Goal: Ask a question

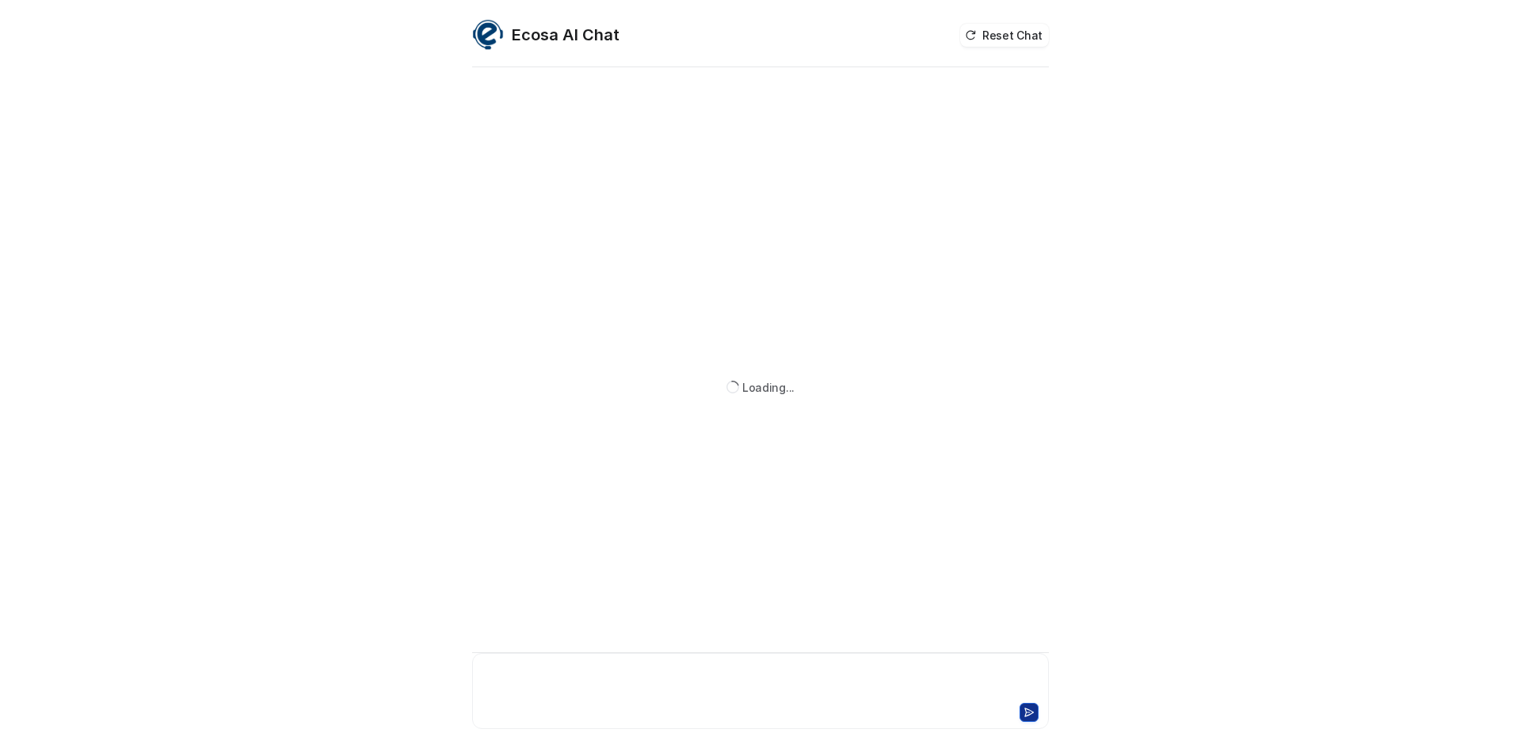
click at [657, 680] on div at bounding box center [760, 682] width 569 height 36
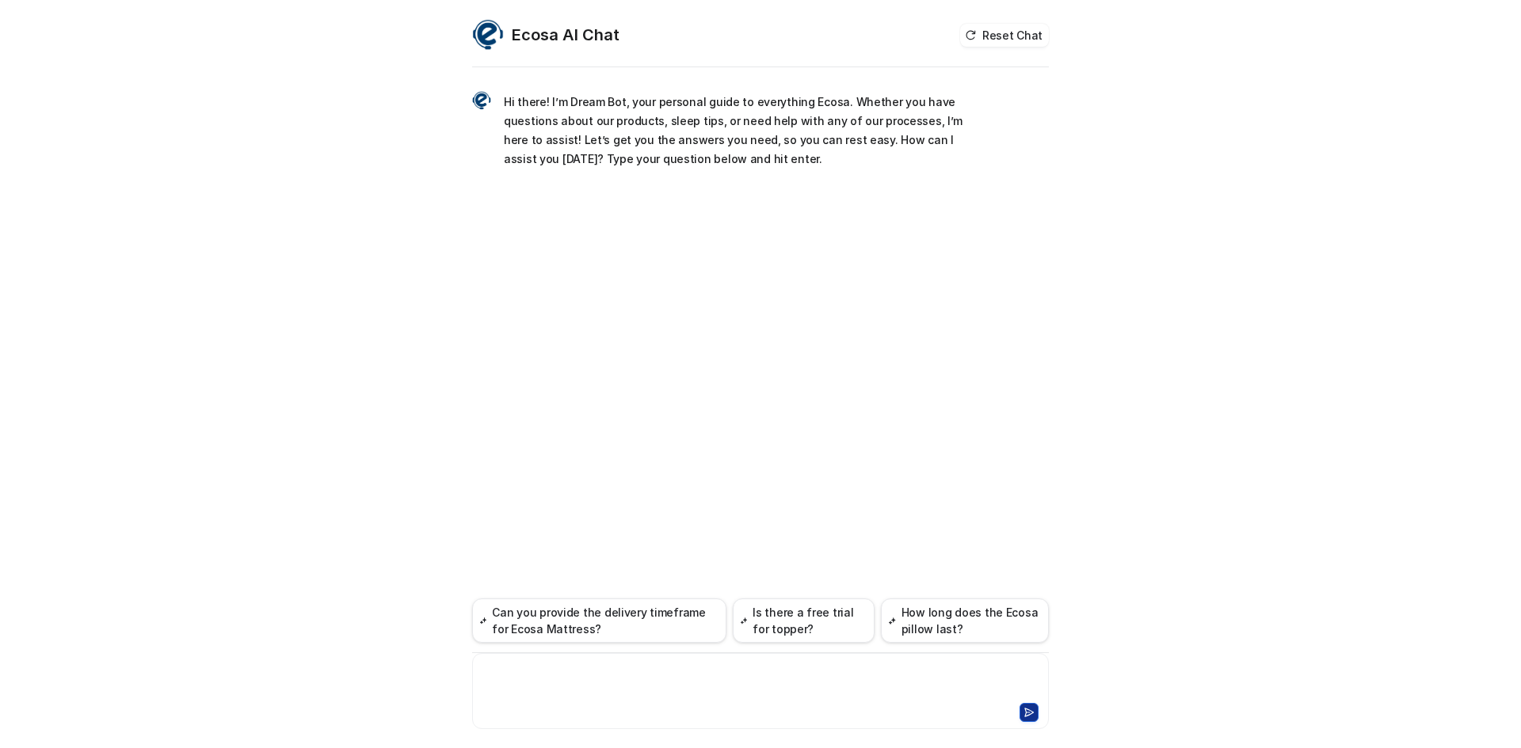
paste div
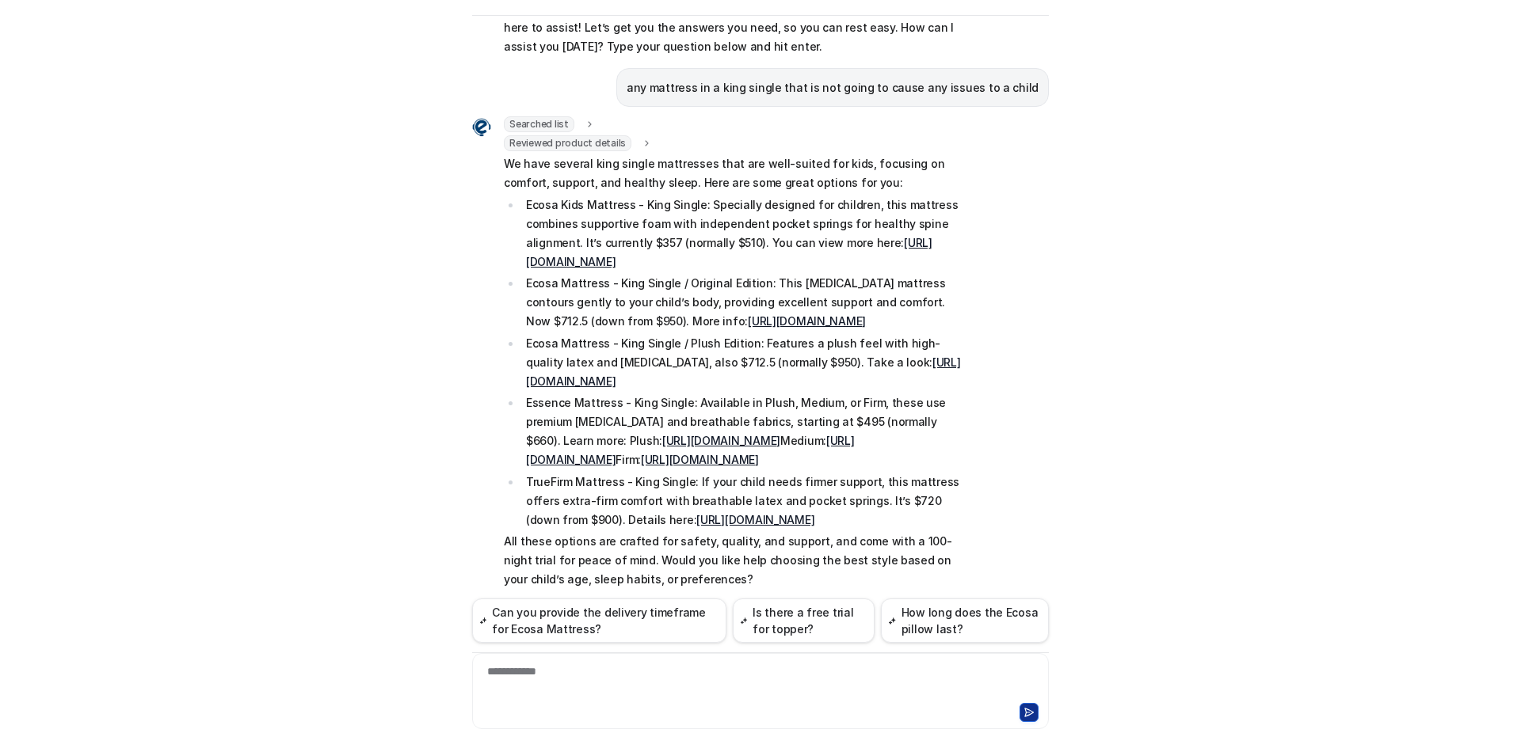
scroll to position [58, 0]
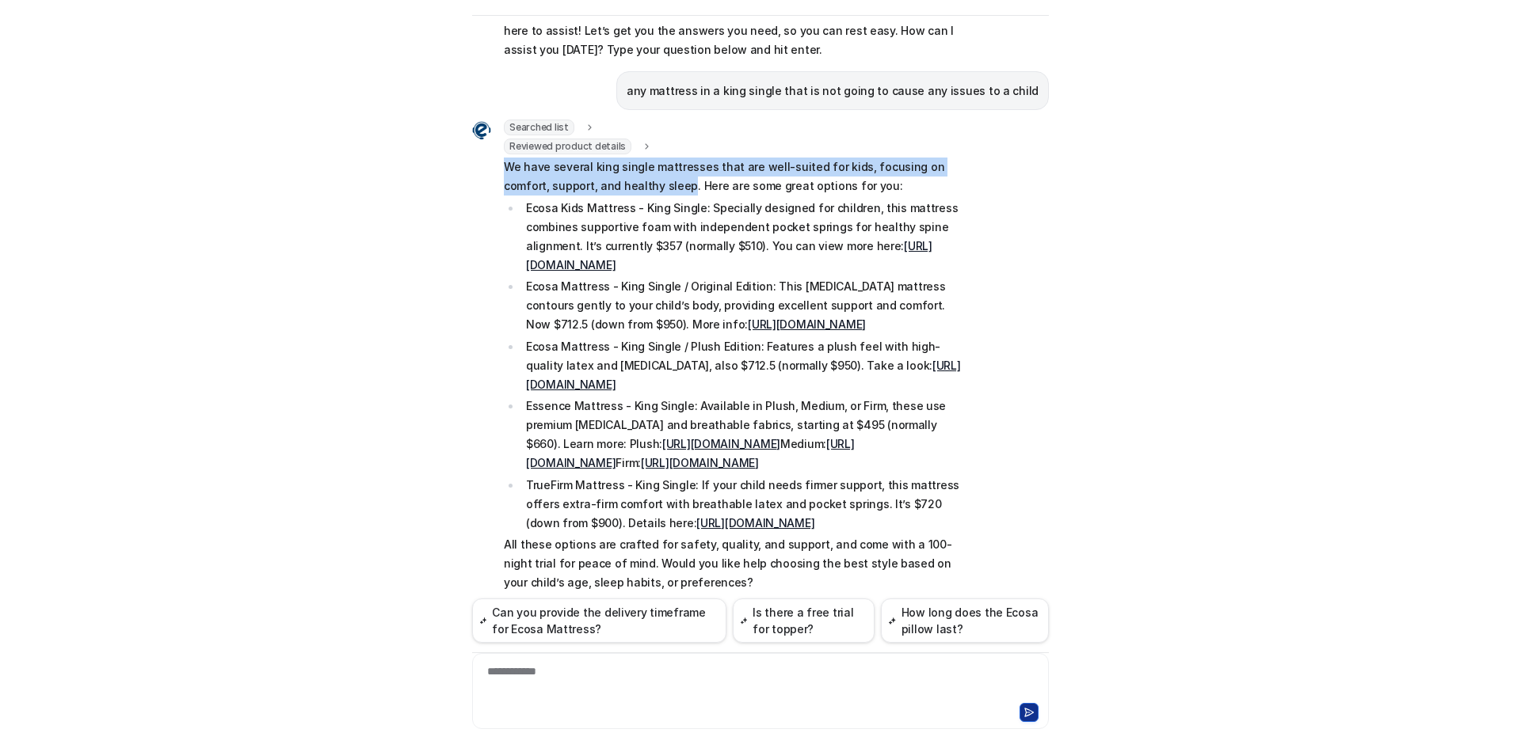
drag, startPoint x: 490, startPoint y: 169, endPoint x: 630, endPoint y: 189, distance: 140.9
click at [630, 189] on div "Searched list url : "https://www.ecosa.com.au/module/ecosafeeds/Feeds?feedid=34…" at bounding box center [719, 358] width 495 height 476
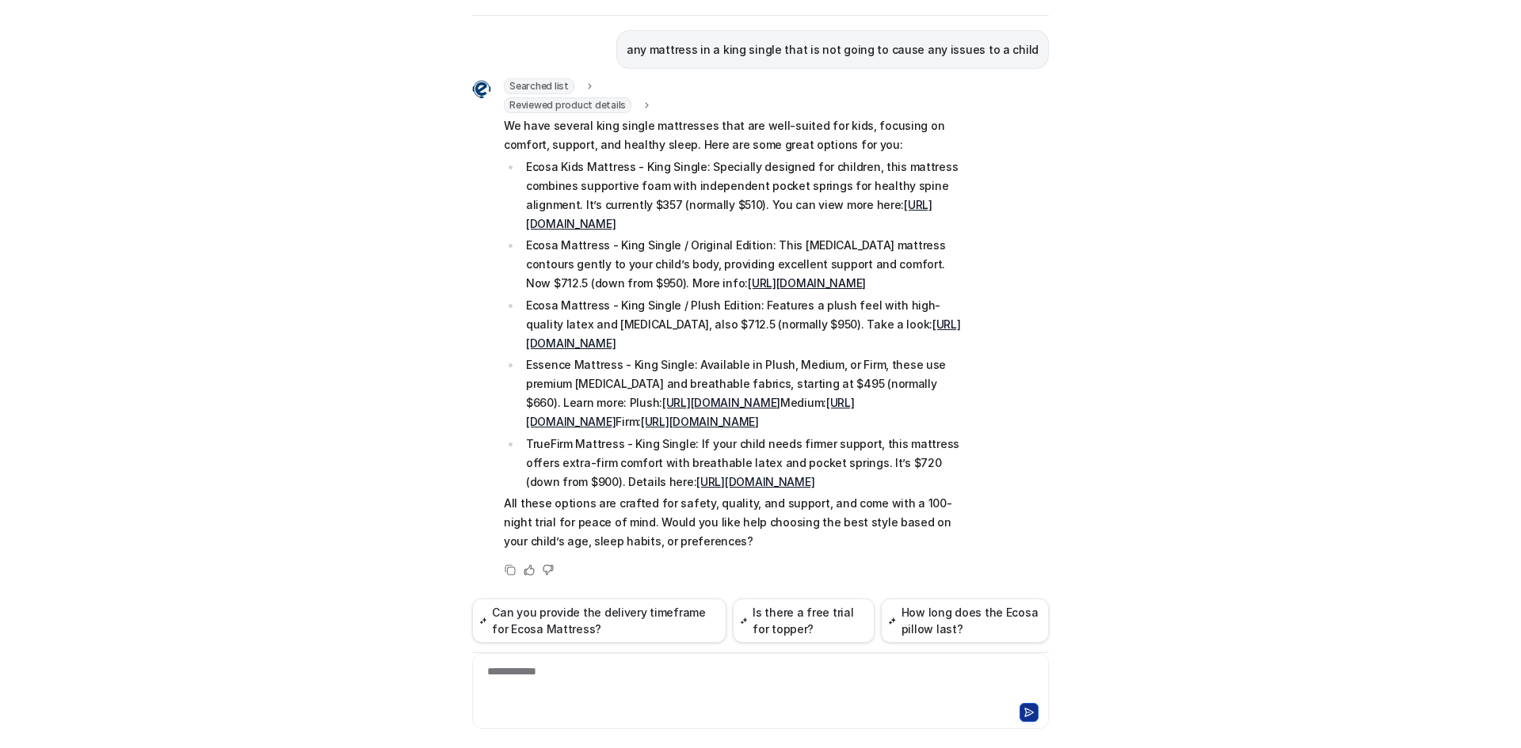
drag, startPoint x: 652, startPoint y: 529, endPoint x: 615, endPoint y: 526, distance: 37.4
click at [652, 529] on p "All these options are crafted for safety, quality, and support, and come with a…" at bounding box center [735, 522] width 463 height 57
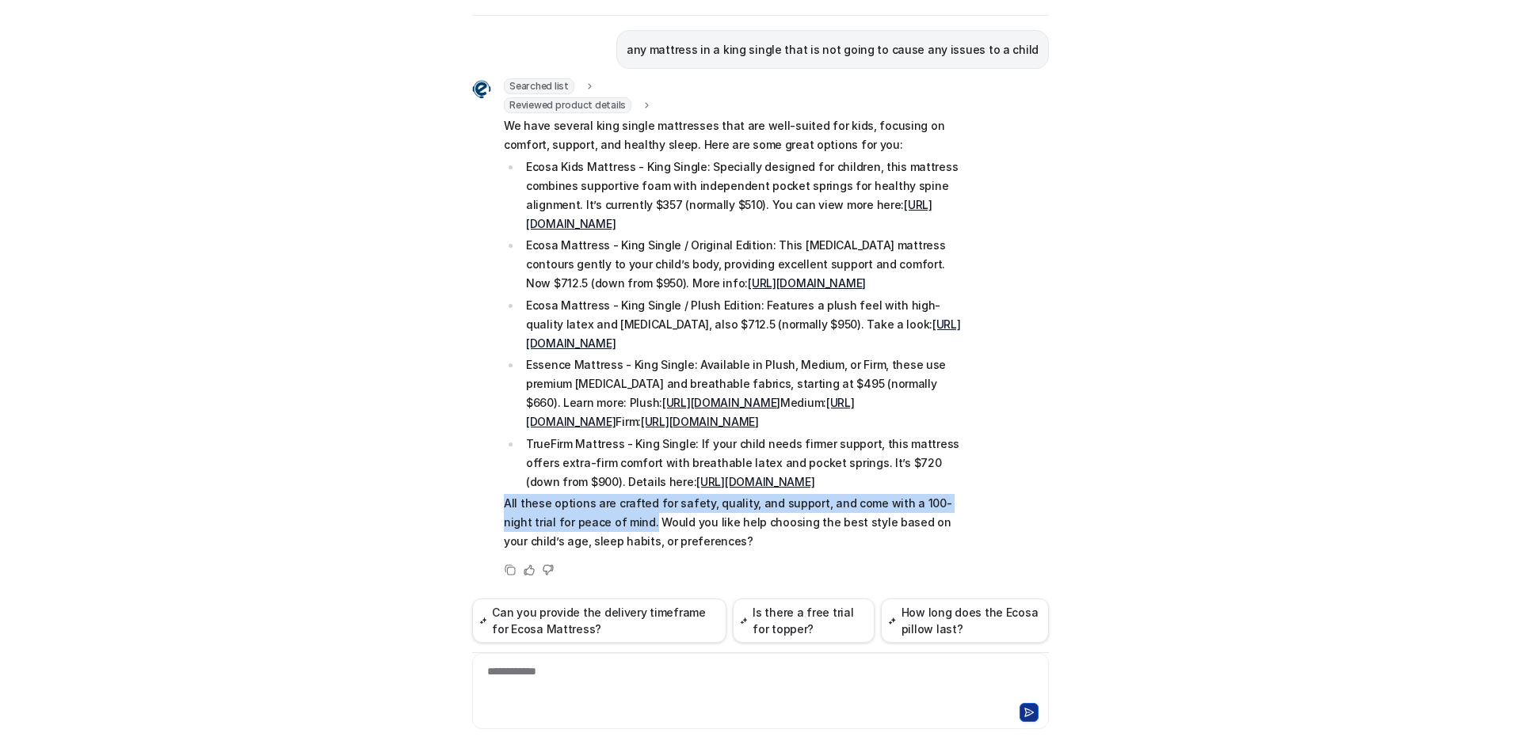
drag, startPoint x: 490, startPoint y: 507, endPoint x: 588, endPoint y: 520, distance: 99.1
click at [588, 520] on div "Searched list url : "https://www.ecosa.com.au/module/ecosafeeds/Feeds?feedid=34…" at bounding box center [719, 316] width 495 height 476
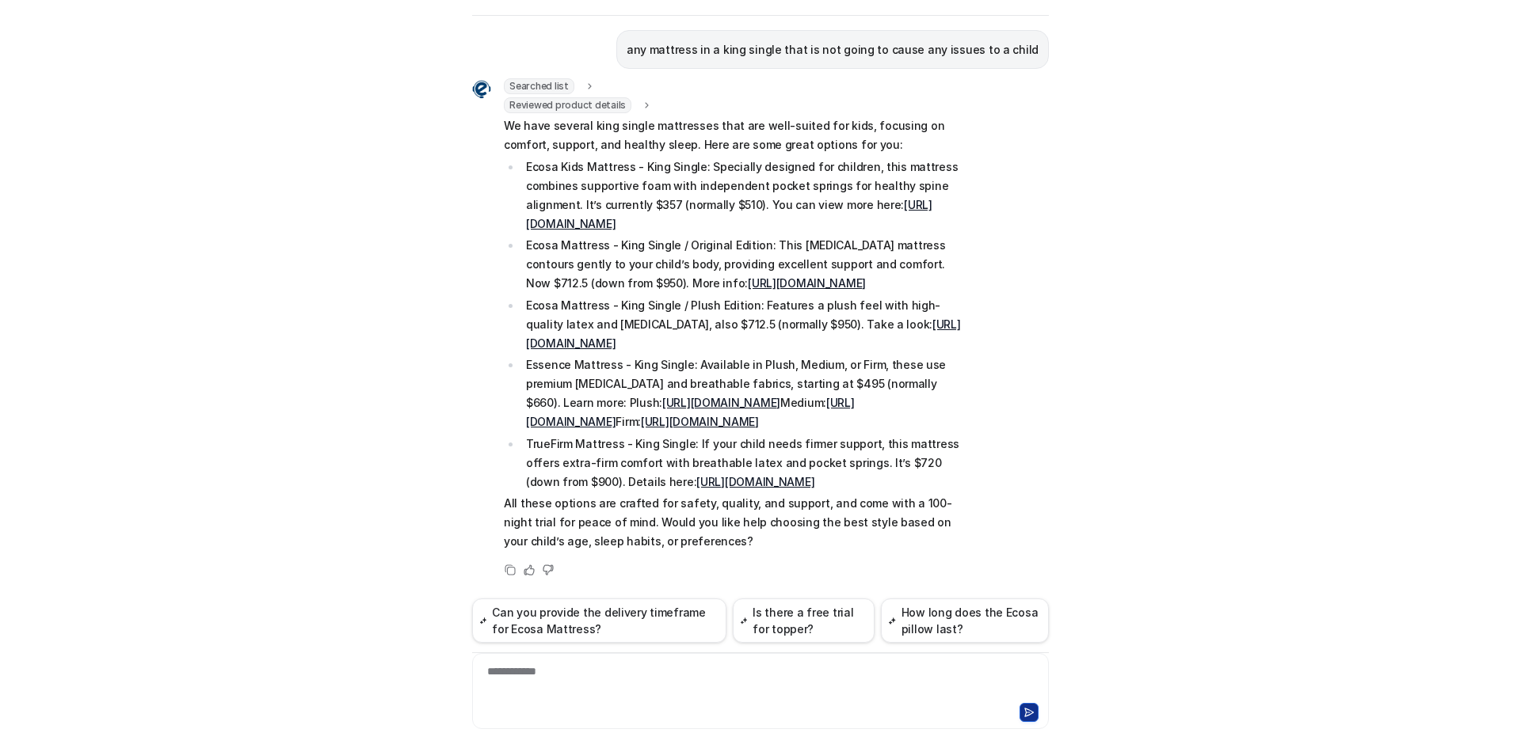
click at [592, 520] on p "All these options are crafted for safety, quality, and support, and come with a…" at bounding box center [735, 522] width 463 height 57
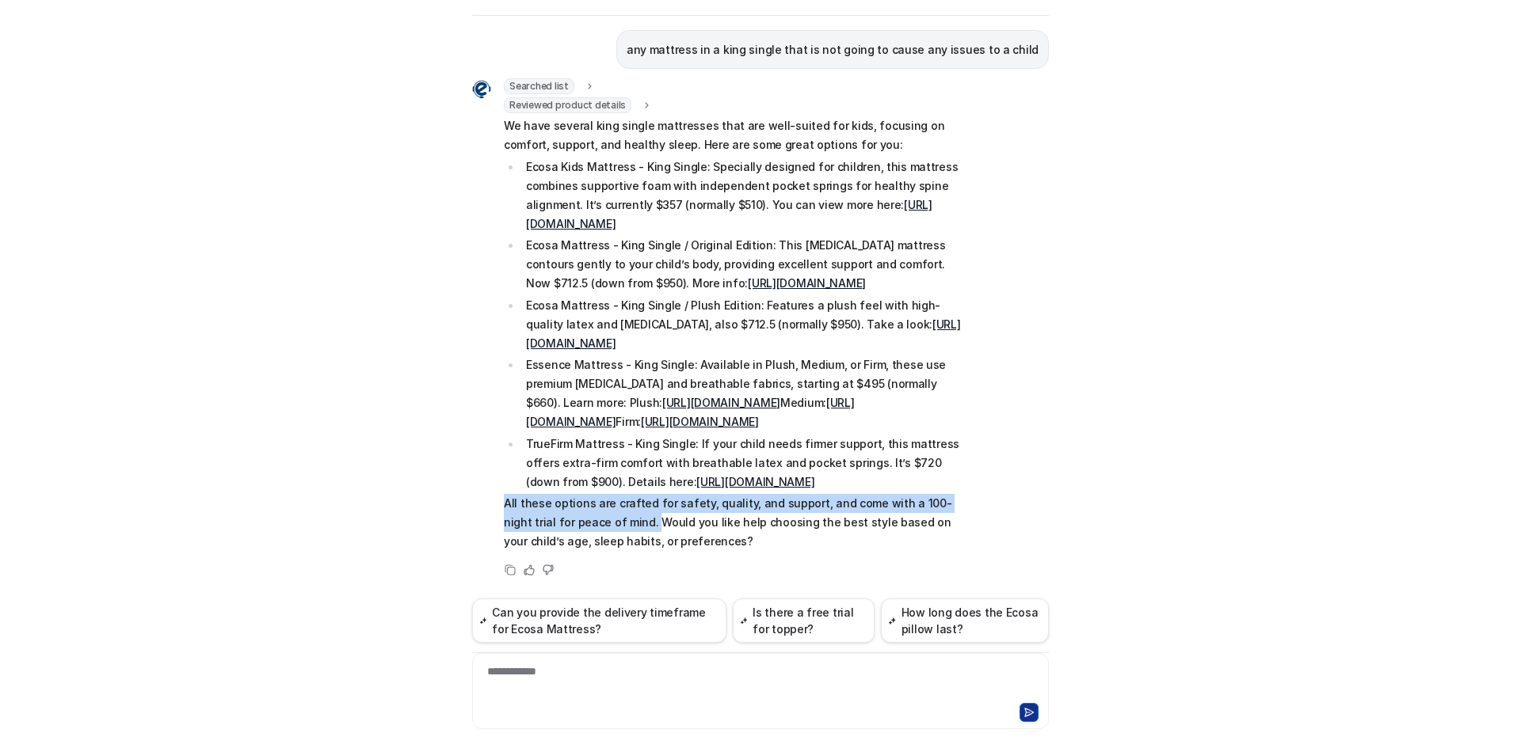
drag, startPoint x: 592, startPoint y: 523, endPoint x: 487, endPoint y: 503, distance: 107.2
click at [487, 503] on div "Searched list url : "https://www.ecosa.com.au/module/ecosafeeds/Feeds?feedid=34…" at bounding box center [719, 316] width 495 height 476
copy p "All these options are crafted for safety, quality, and support, and come with a…"
